Goal: Transaction & Acquisition: Purchase product/service

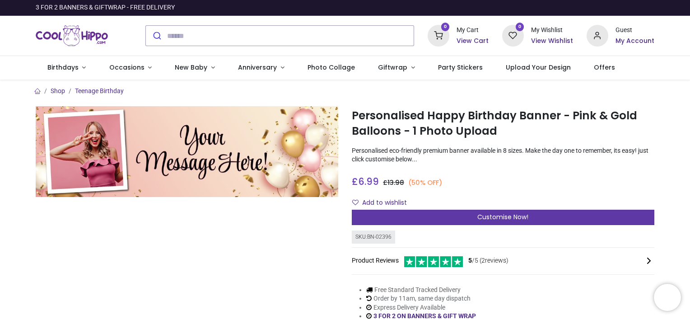
click at [411, 218] on div "Customise Now!" at bounding box center [503, 216] width 302 height 15
